Goal: Information Seeking & Learning: Learn about a topic

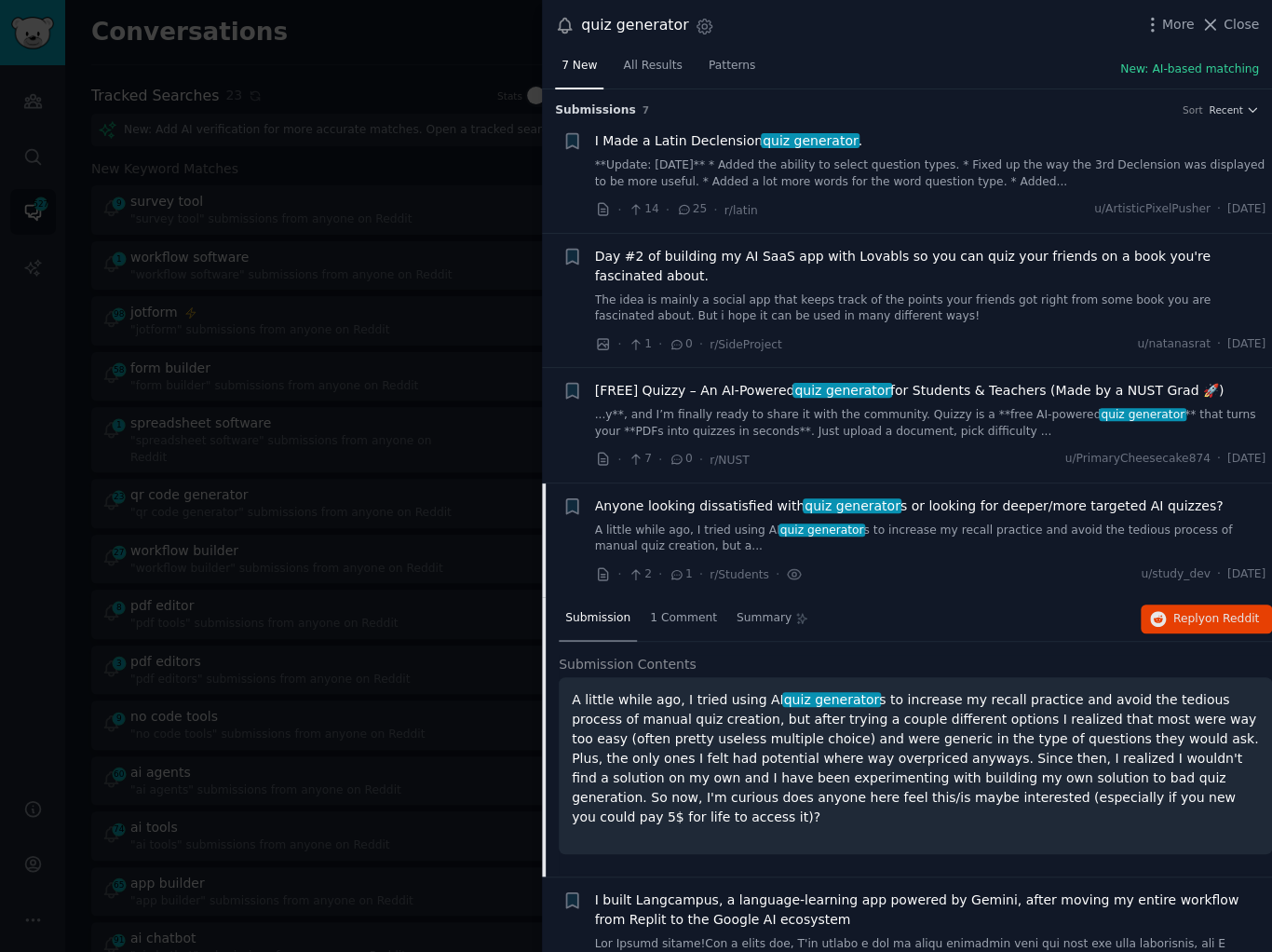
scroll to position [287, 0]
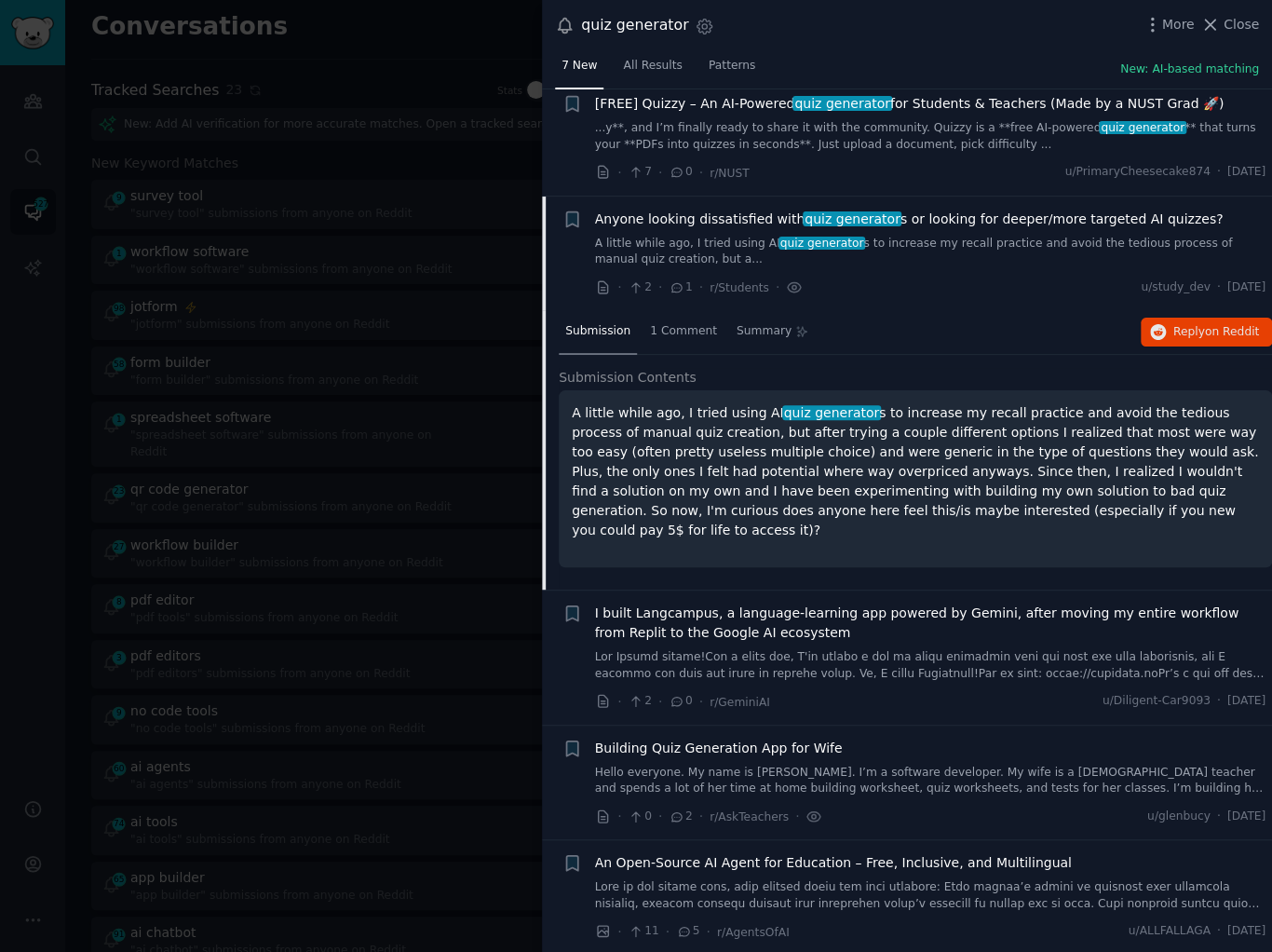
click at [851, 769] on link "Hello everyone. My name is [PERSON_NAME]. I’m a software developer. My wife is …" at bounding box center [931, 781] width 671 height 33
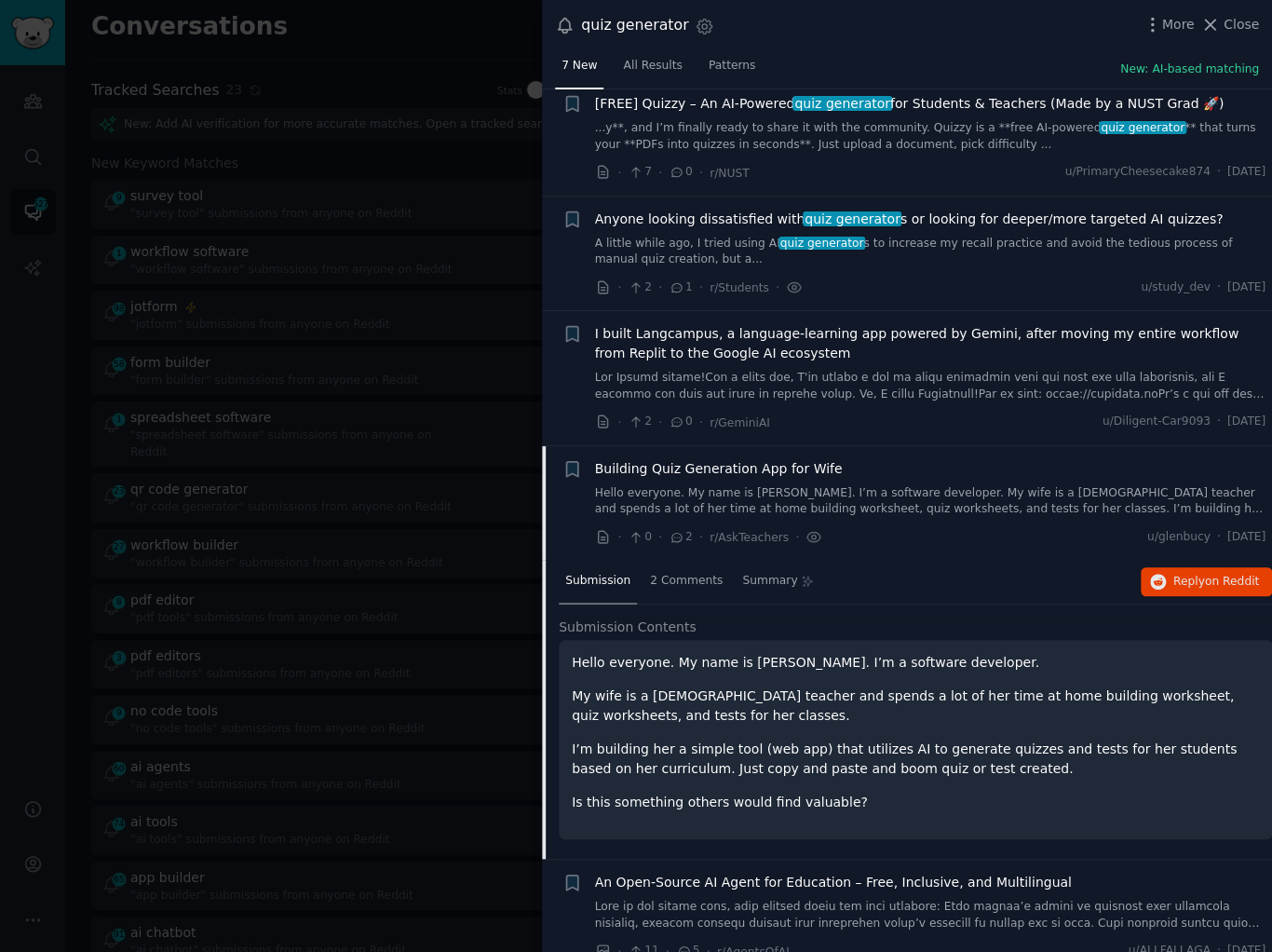
scroll to position [306, 0]
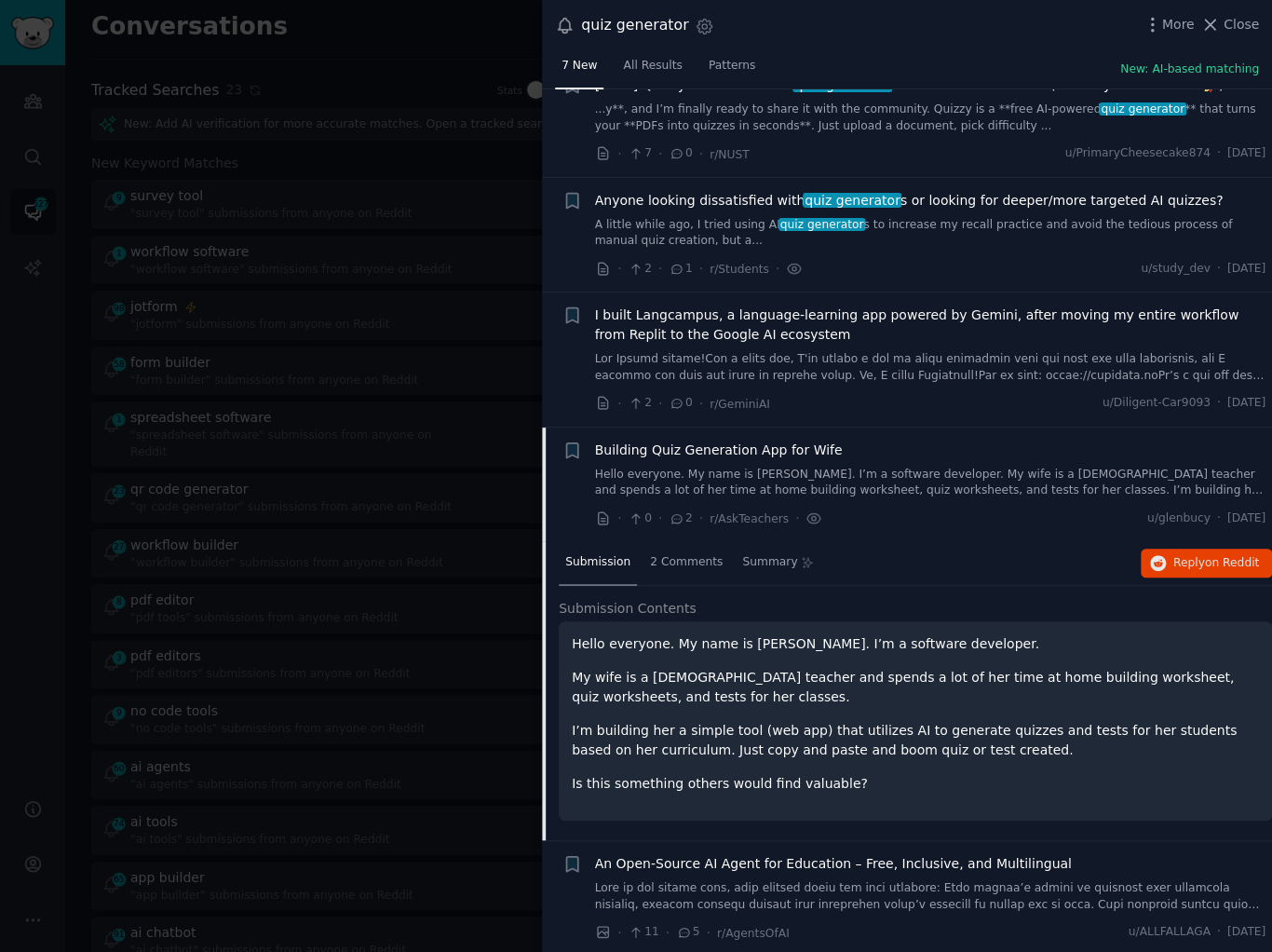
click at [395, 445] on div at bounding box center [636, 476] width 1272 height 952
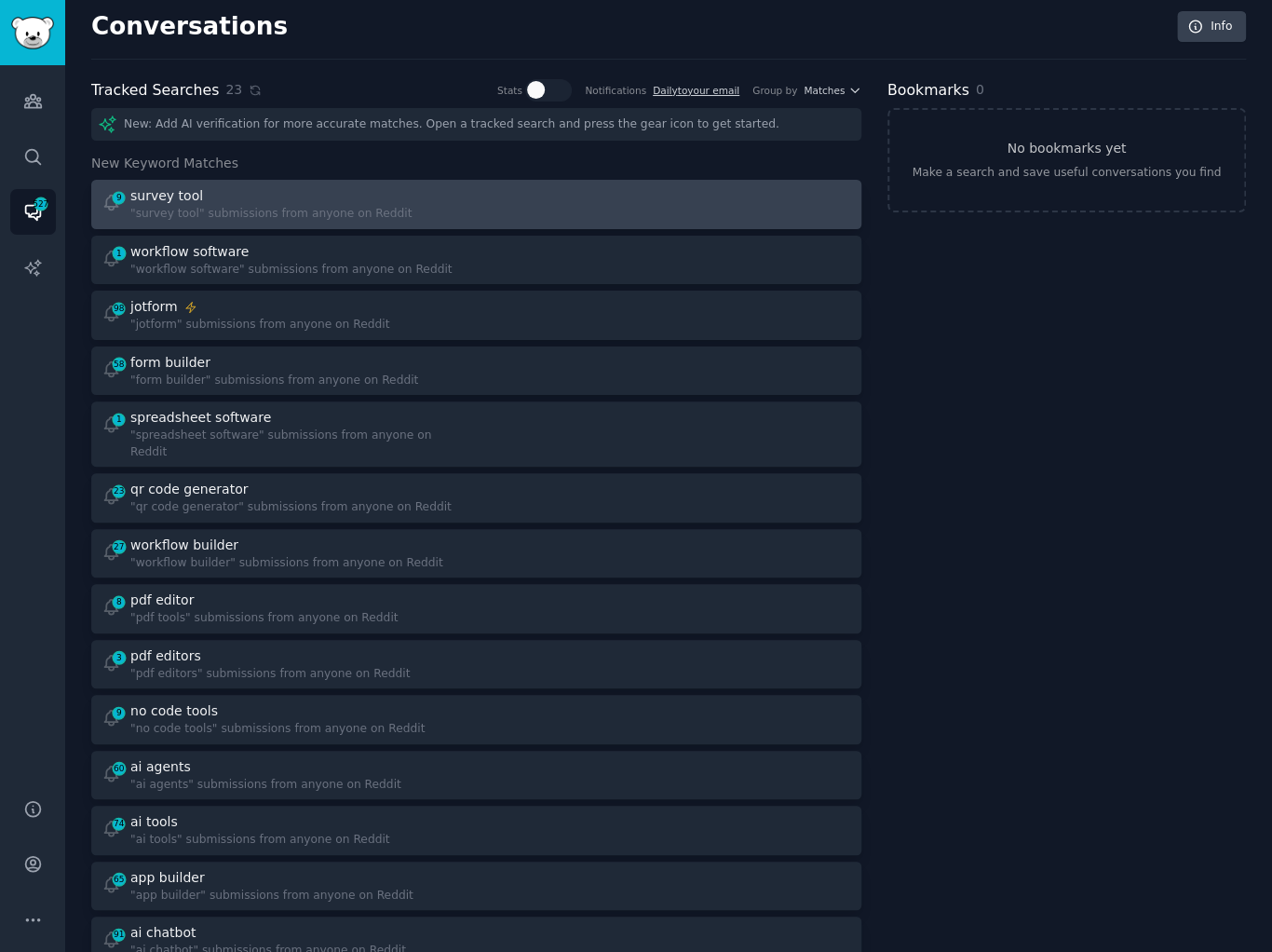
click at [503, 209] on div at bounding box center [669, 205] width 362 height 37
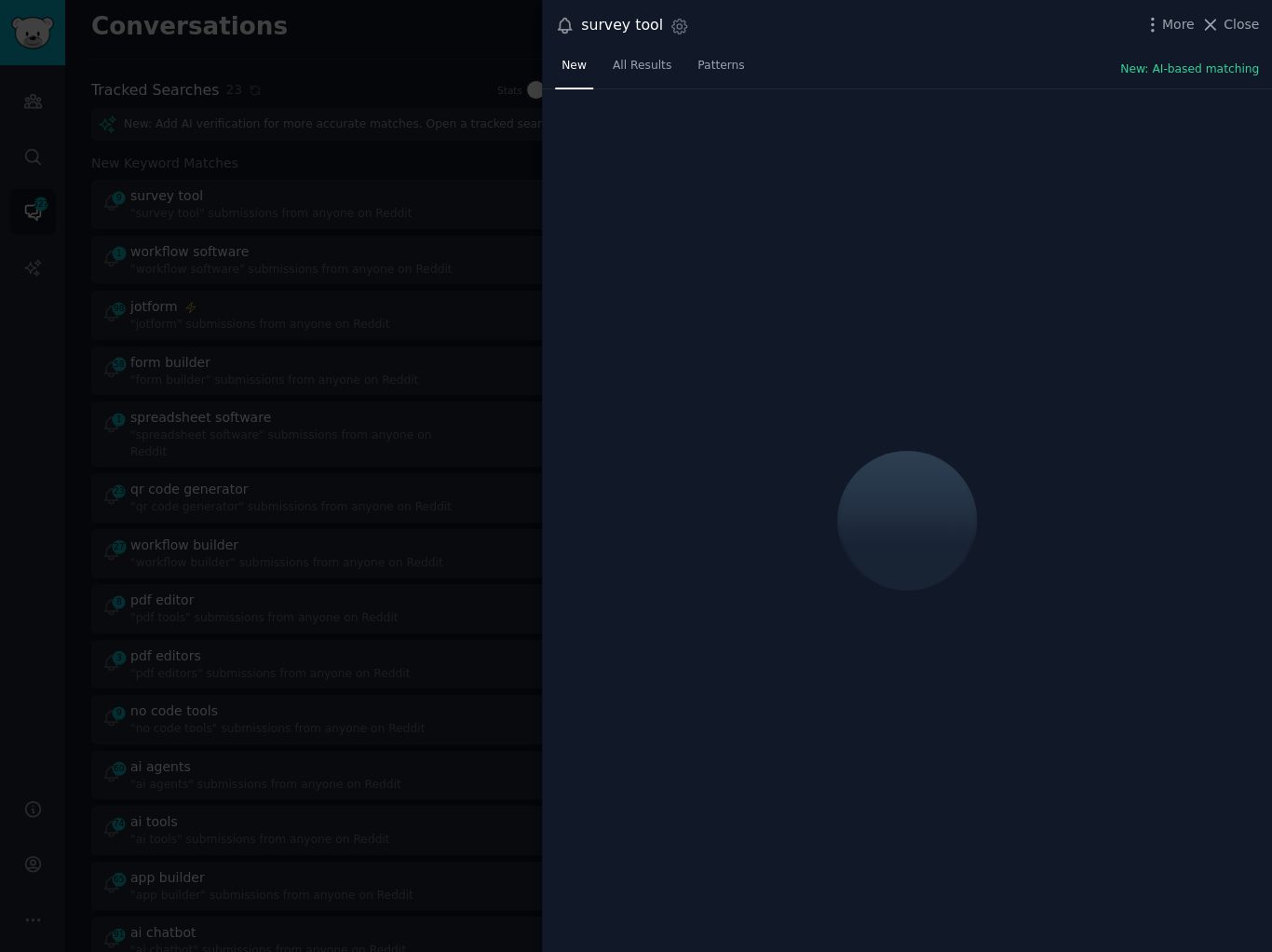
click at [900, 51] on div "New All Results Patterns New: AI-based matching" at bounding box center [906, 70] width 730 height 38
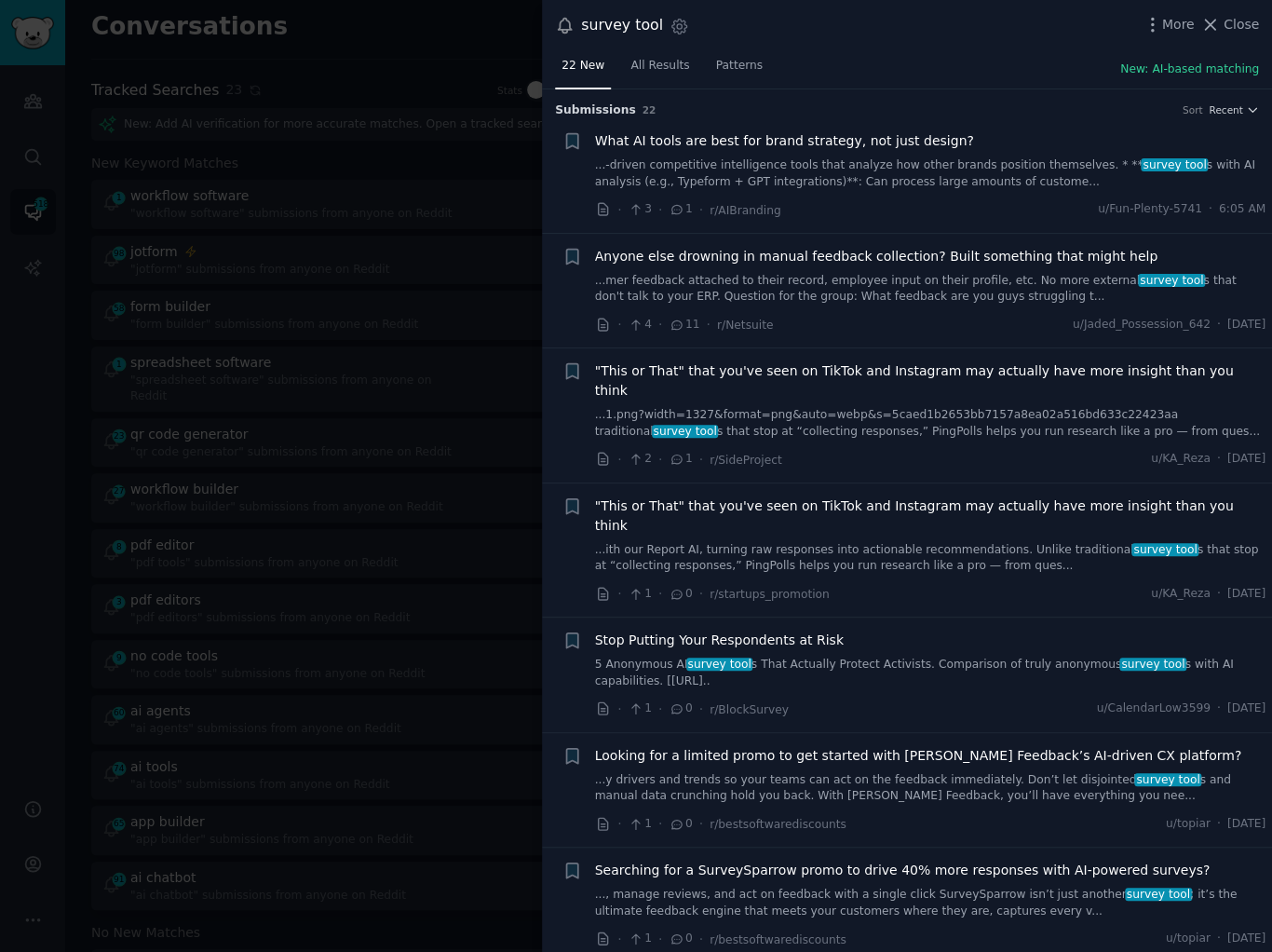
click at [855, 173] on link "...-driven competitive intelligence tools that analyze how other brands positio…" at bounding box center [931, 174] width 671 height 33
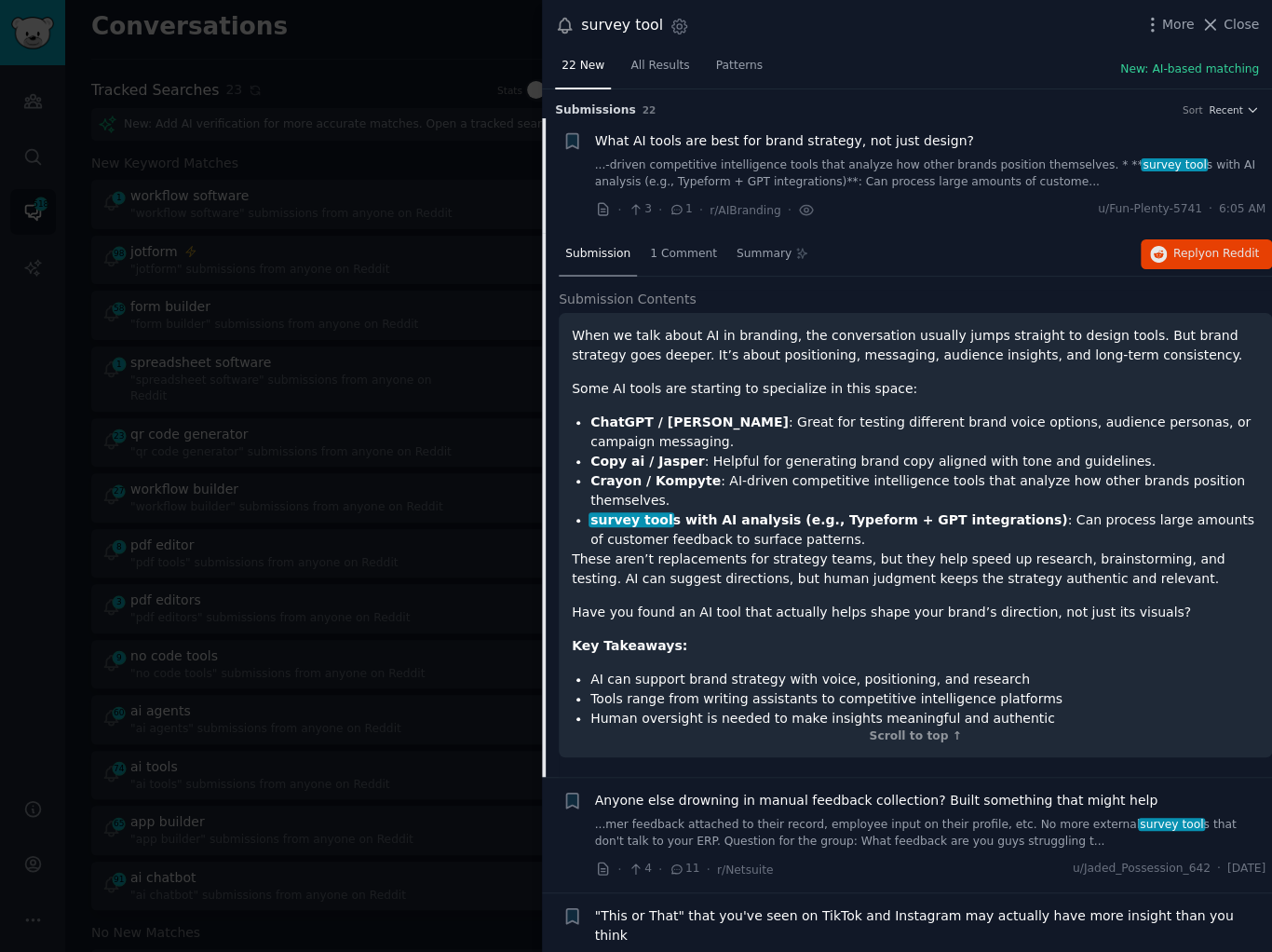
scroll to position [29, 0]
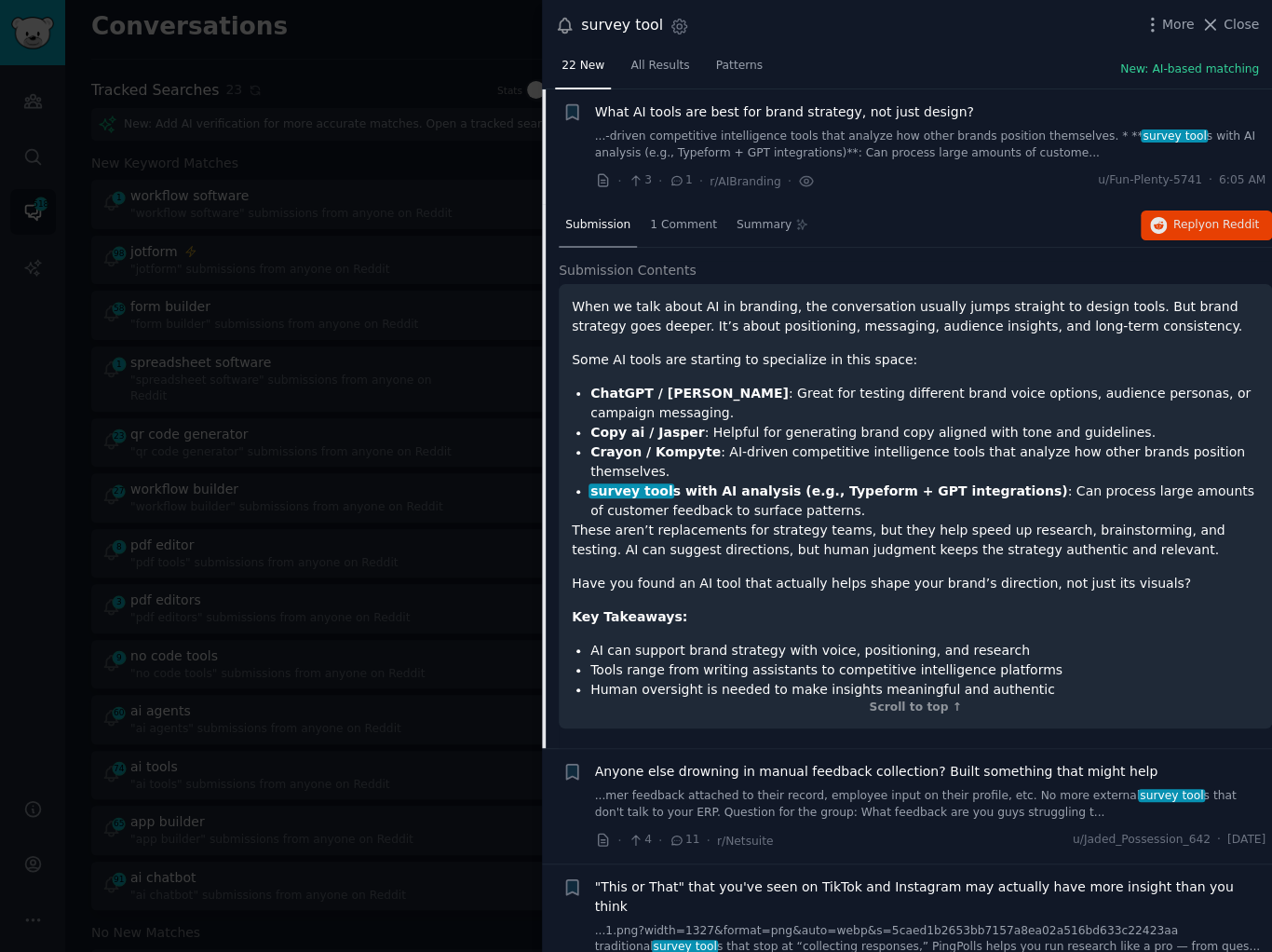
click at [745, 346] on div "When we talk about AI in branding, the conversation usually jumps straight to d…" at bounding box center [915, 498] width 687 height 402
